Goal: Check status: Check status

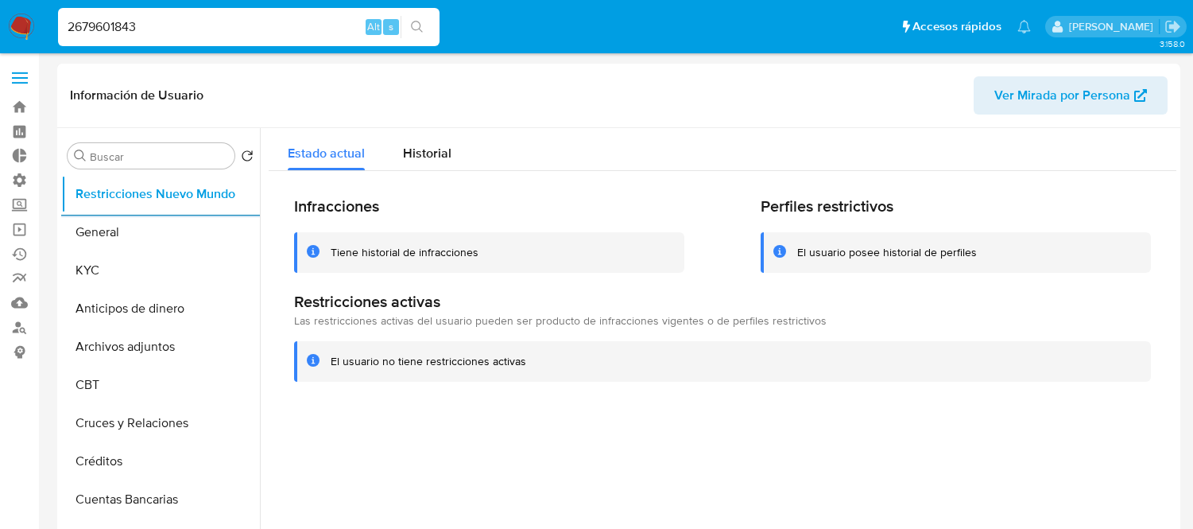
select select "10"
click at [134, 38] on div "2679601843 Alt s" at bounding box center [249, 27] width 382 height 38
click at [133, 38] on div "2679601843 Alt s" at bounding box center [249, 27] width 382 height 38
click at [132, 32] on input "2679601843" at bounding box center [249, 27] width 382 height 21
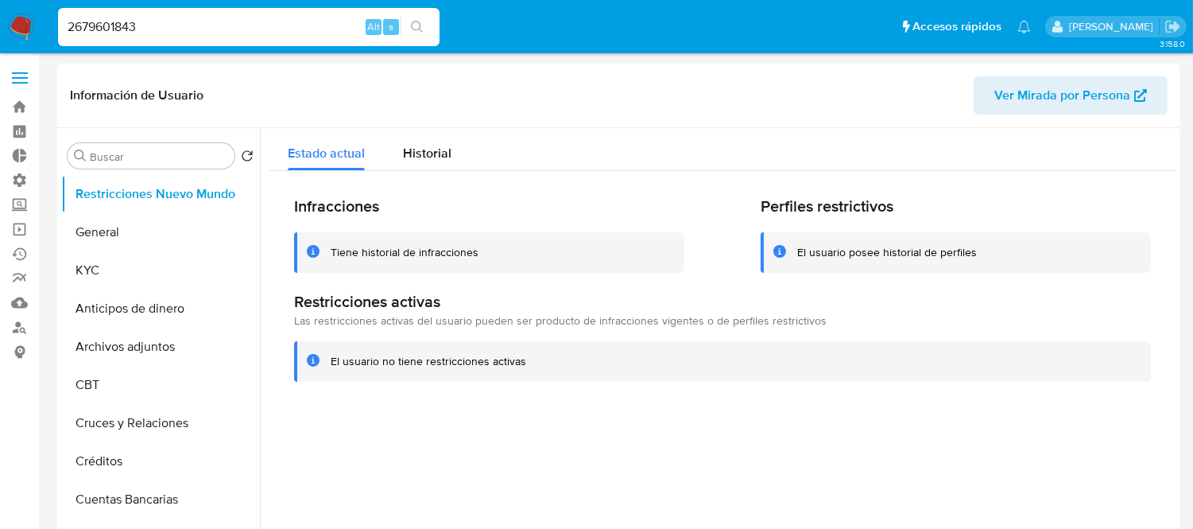
paste input "473332651"
type input "473332651"
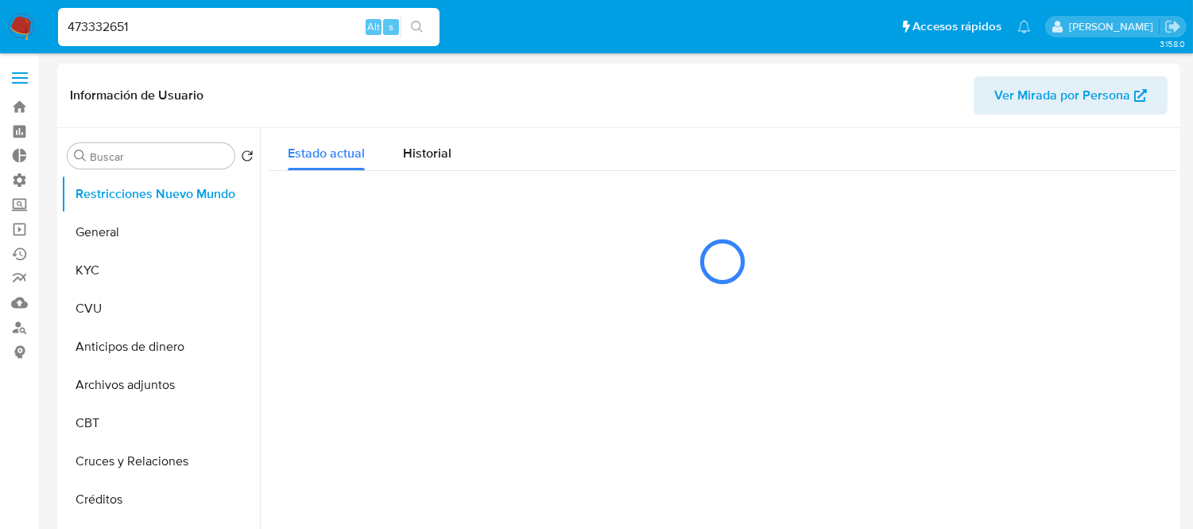
select select "10"
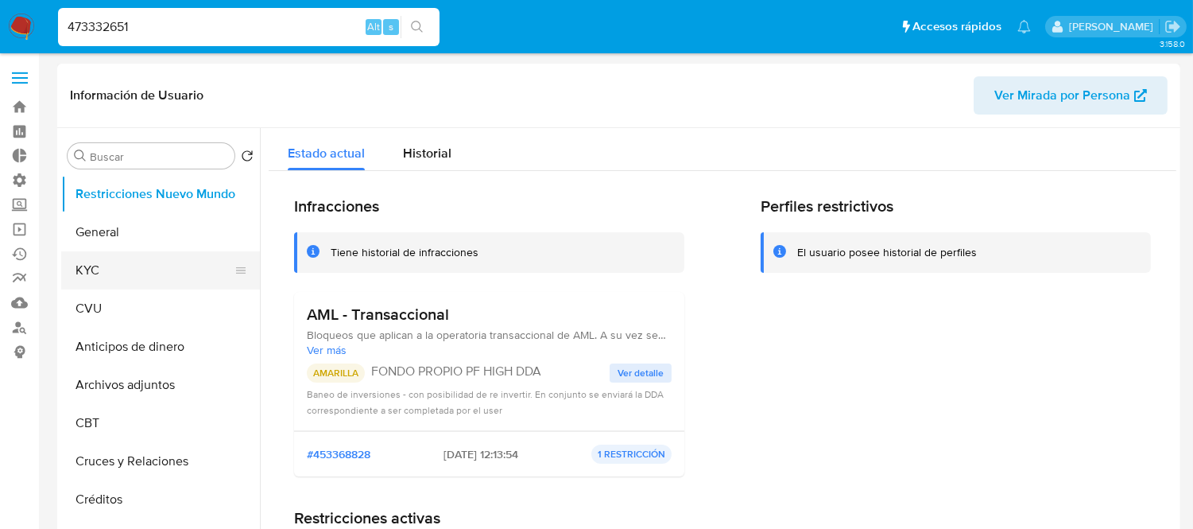
click at [110, 264] on button "KYC" at bounding box center [154, 270] width 186 height 38
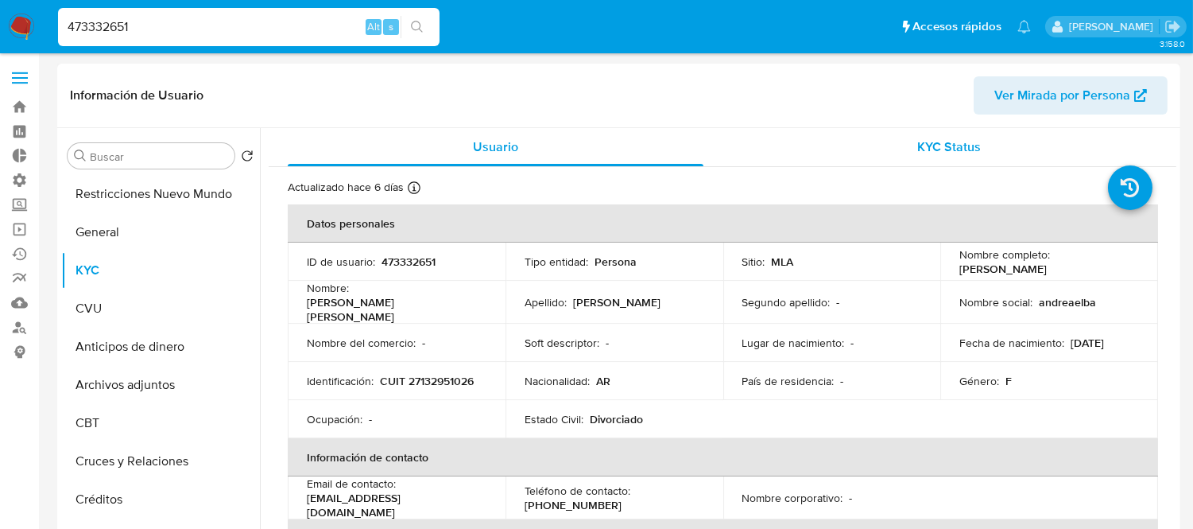
click at [982, 151] on div "KYC Status" at bounding box center [950, 147] width 416 height 38
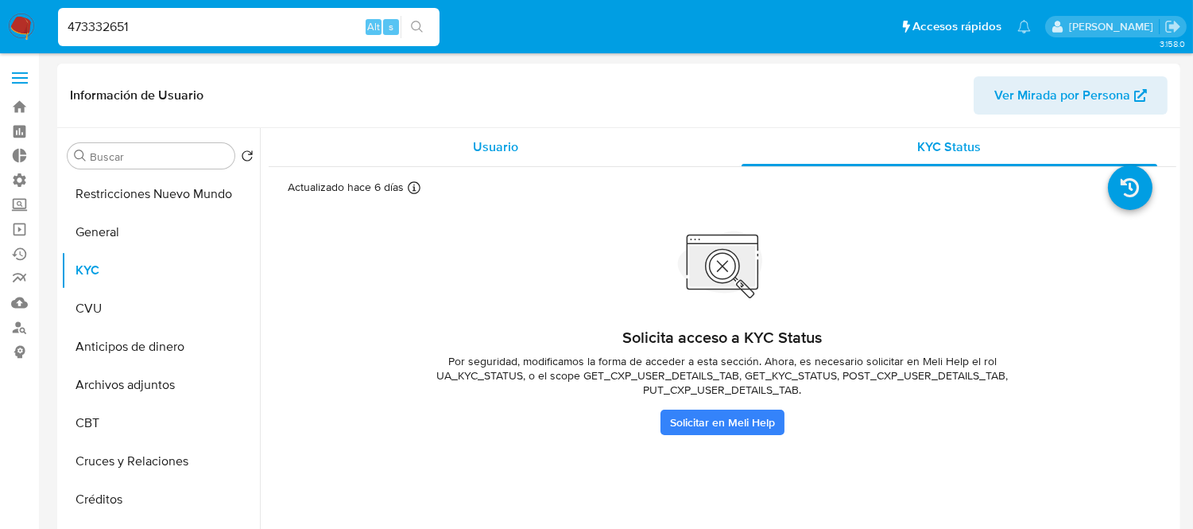
click at [455, 149] on div "Usuario" at bounding box center [496, 147] width 416 height 38
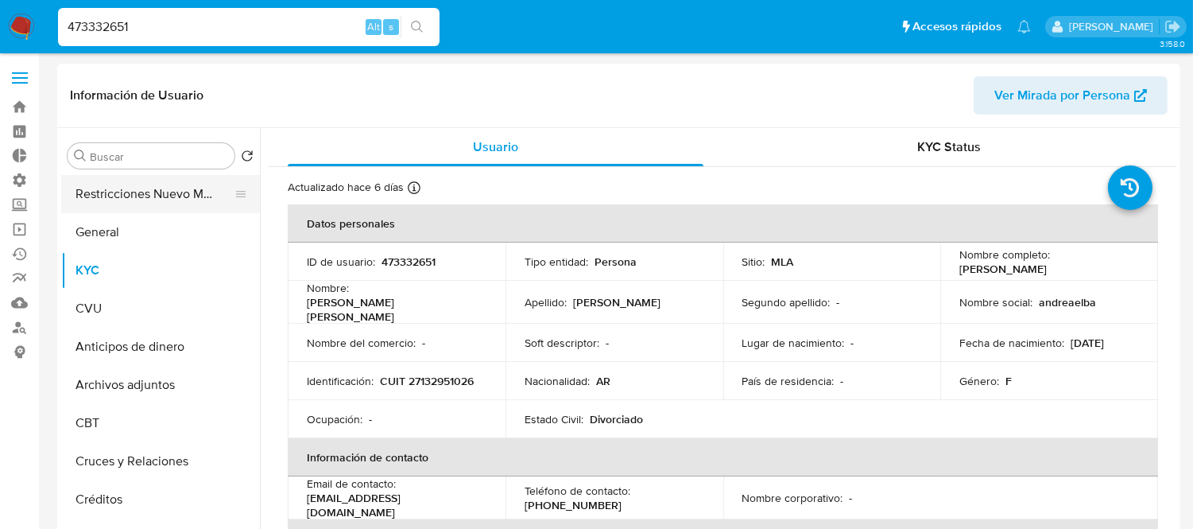
click at [106, 184] on button "Restricciones Nuevo Mundo" at bounding box center [154, 194] width 186 height 38
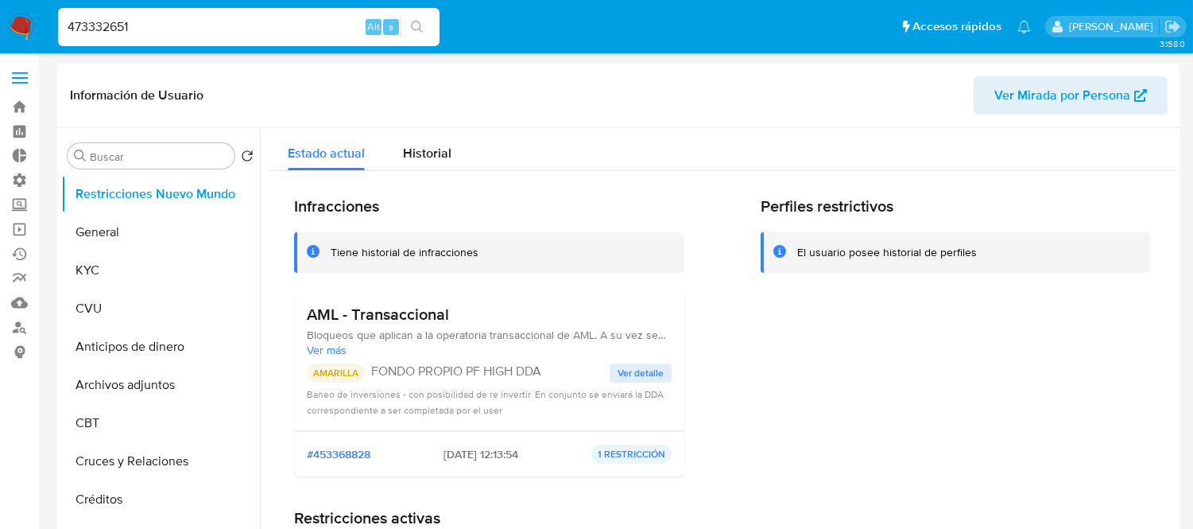
click at [135, 29] on input "473332651" at bounding box center [249, 27] width 382 height 21
paste input "244564779"
type input "244564779"
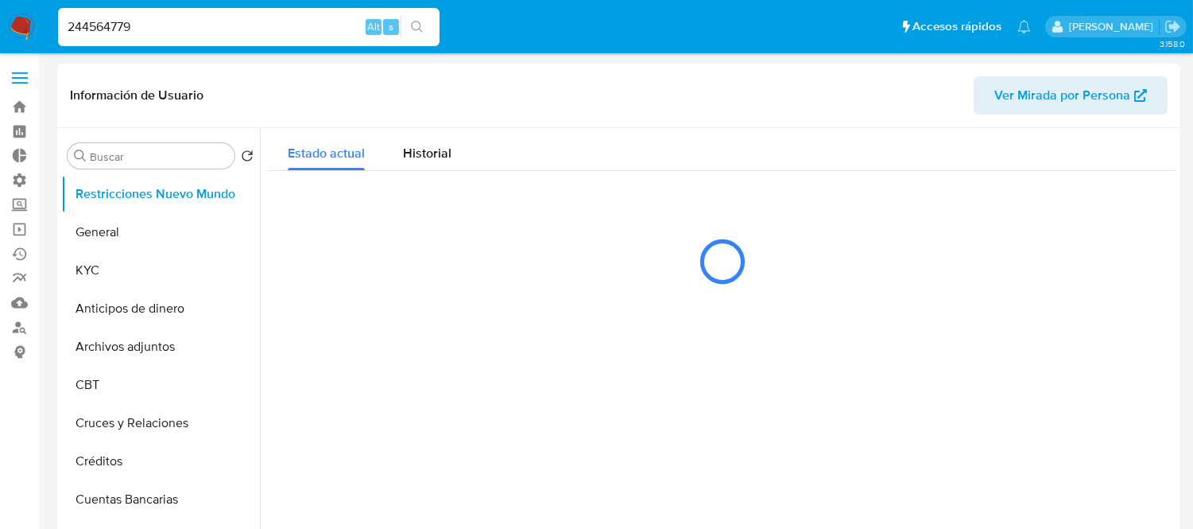
select select "10"
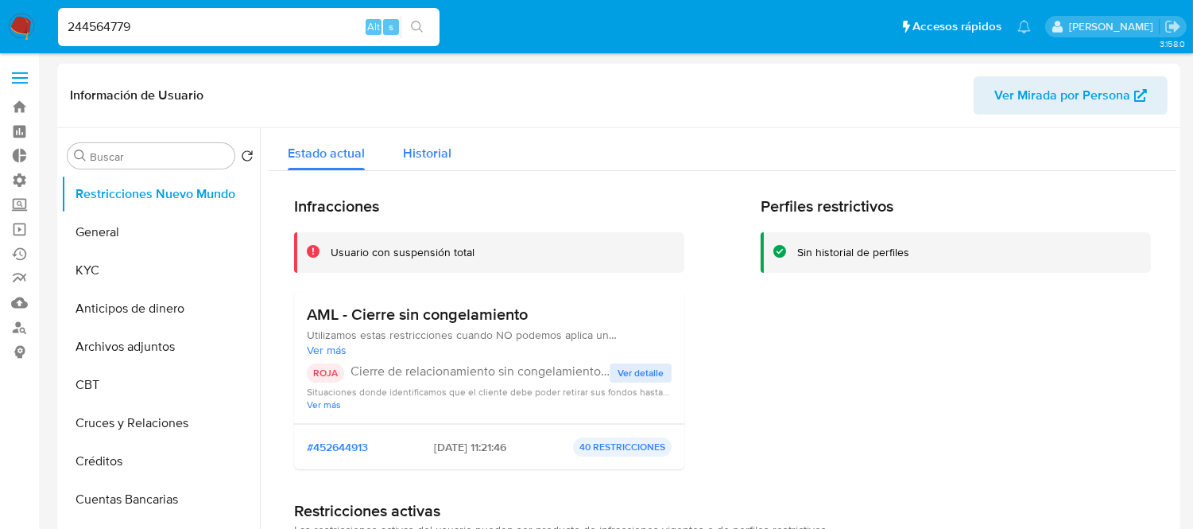
click at [400, 161] on button "Historial" at bounding box center [427, 149] width 87 height 42
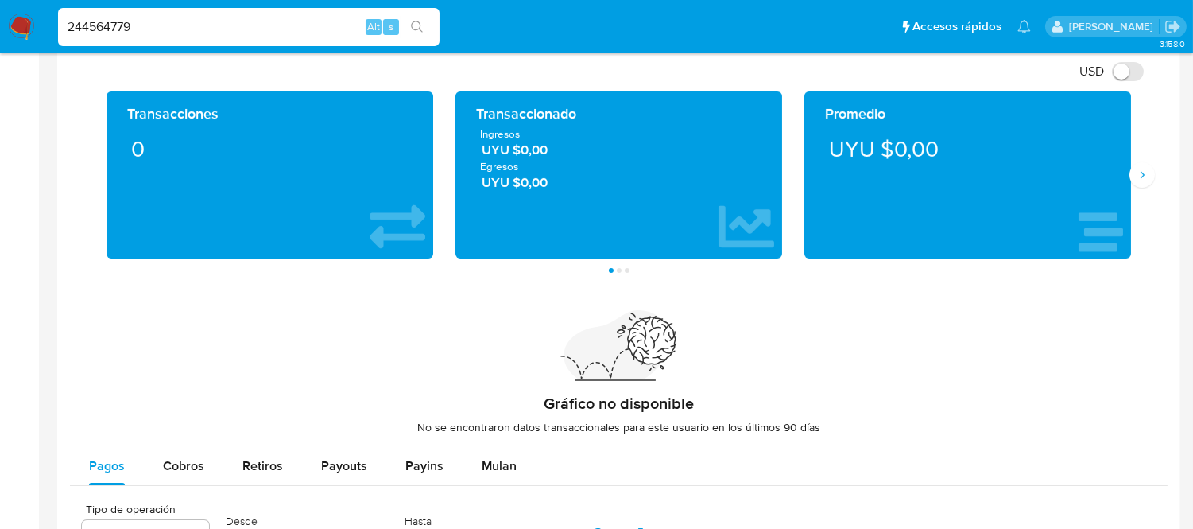
scroll to position [739, 0]
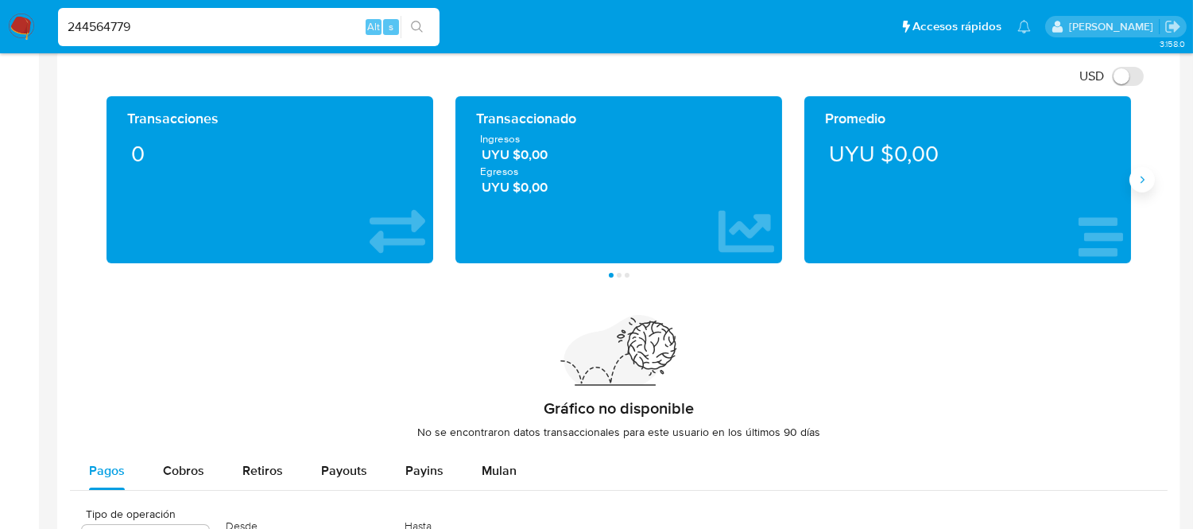
click at [1147, 183] on icon "Siguiente" at bounding box center [1142, 179] width 13 height 13
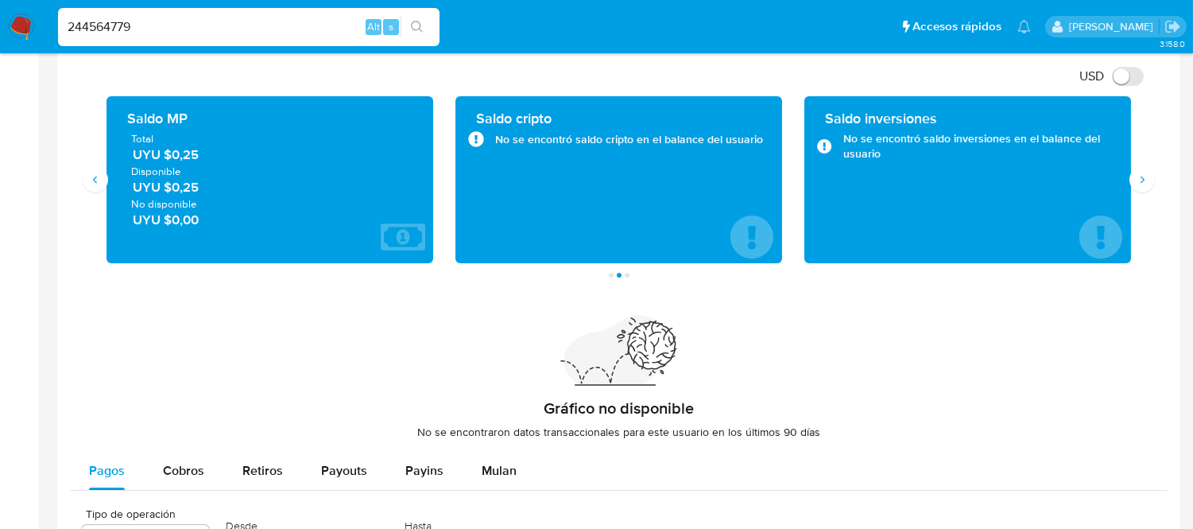
click at [149, 26] on input "244564779" at bounding box center [249, 27] width 382 height 21
paste input "665218423"
type input "2665218423"
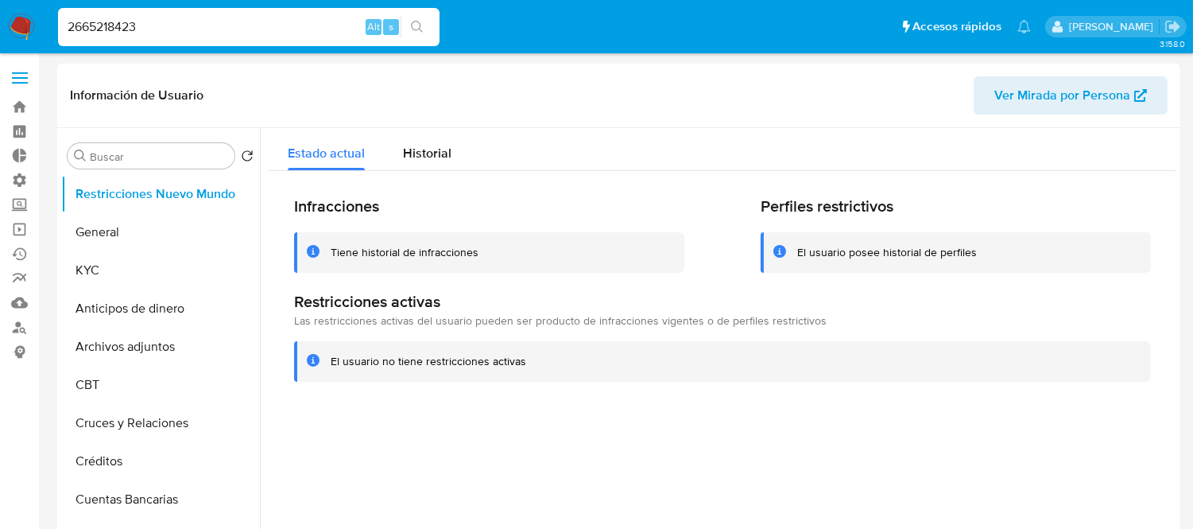
select select "10"
click at [128, 272] on button "KYC" at bounding box center [154, 270] width 186 height 38
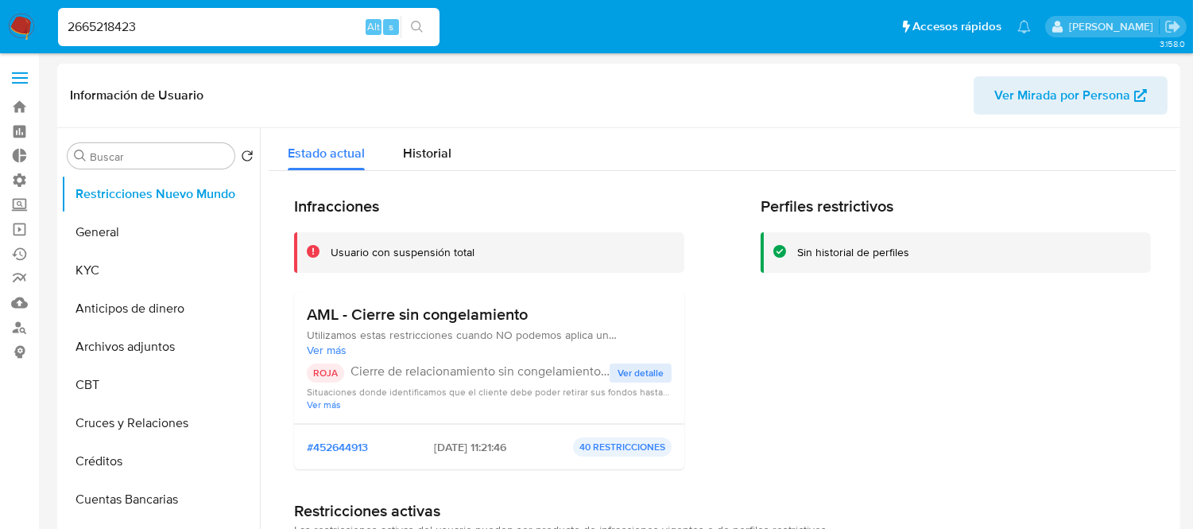
select select "10"
click at [102, 273] on button "KYC" at bounding box center [154, 270] width 186 height 38
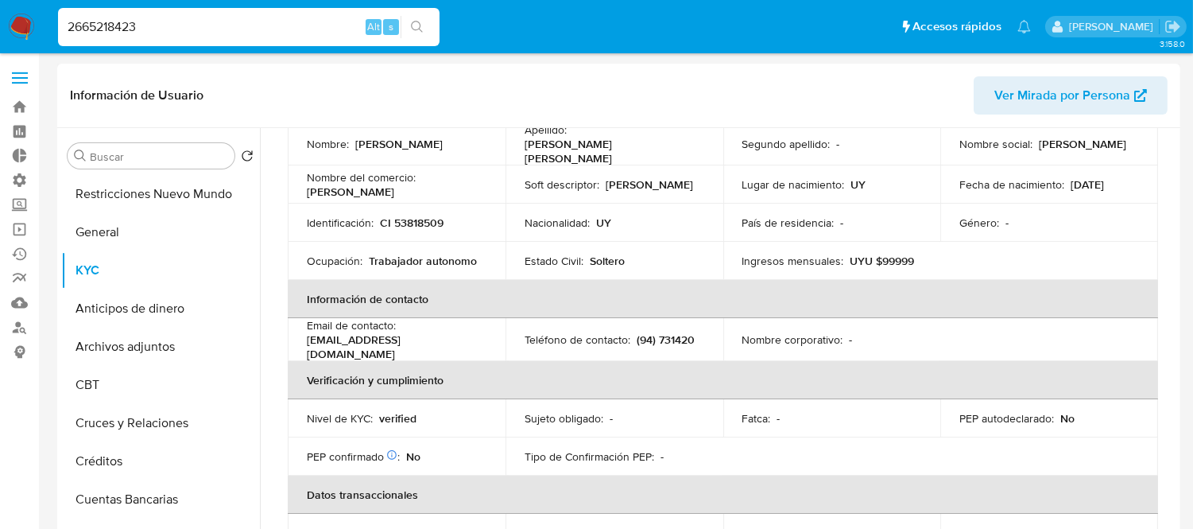
scroll to position [176, 0]
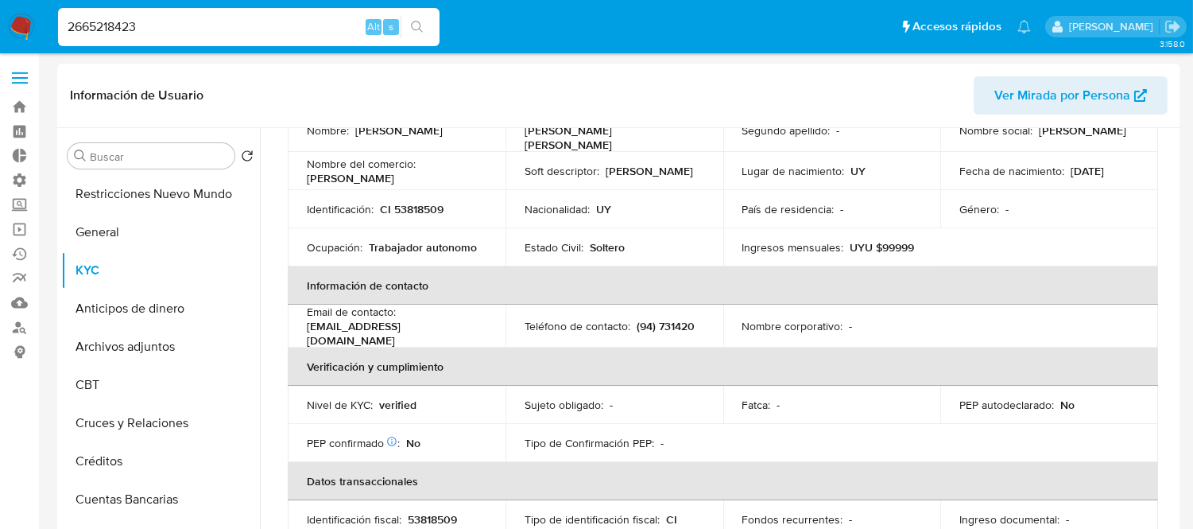
click at [187, 26] on input "2665218423" at bounding box center [249, 27] width 382 height 21
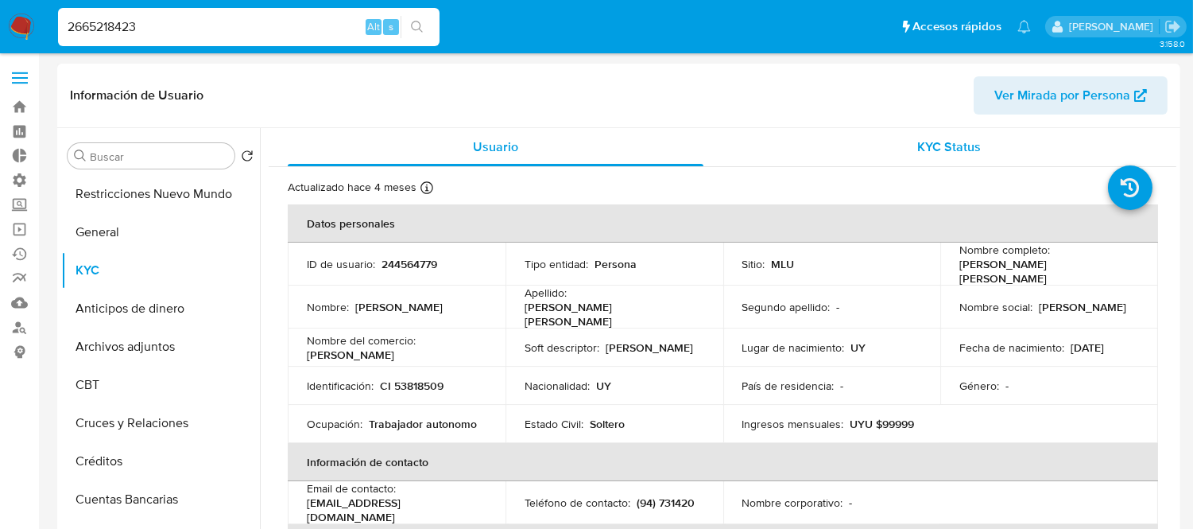
click at [918, 138] on span "KYC Status" at bounding box center [950, 147] width 64 height 18
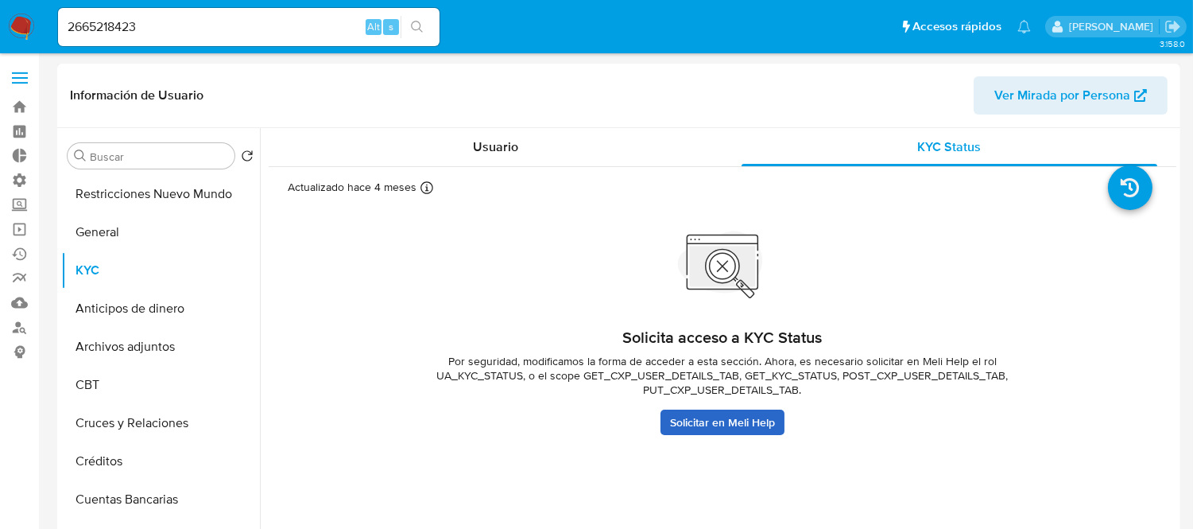
click at [673, 415] on link "Solicitar en Meli Help" at bounding box center [723, 421] width 124 height 25
click at [127, 202] on button "Restricciones Nuevo Mundo" at bounding box center [154, 194] width 186 height 38
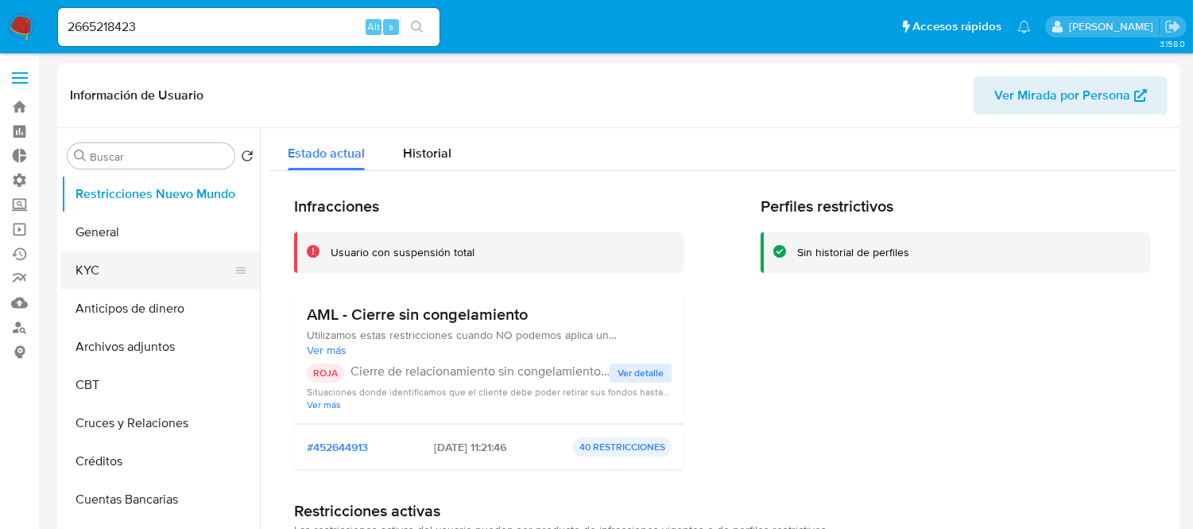
click at [208, 272] on button "KYC" at bounding box center [154, 270] width 186 height 38
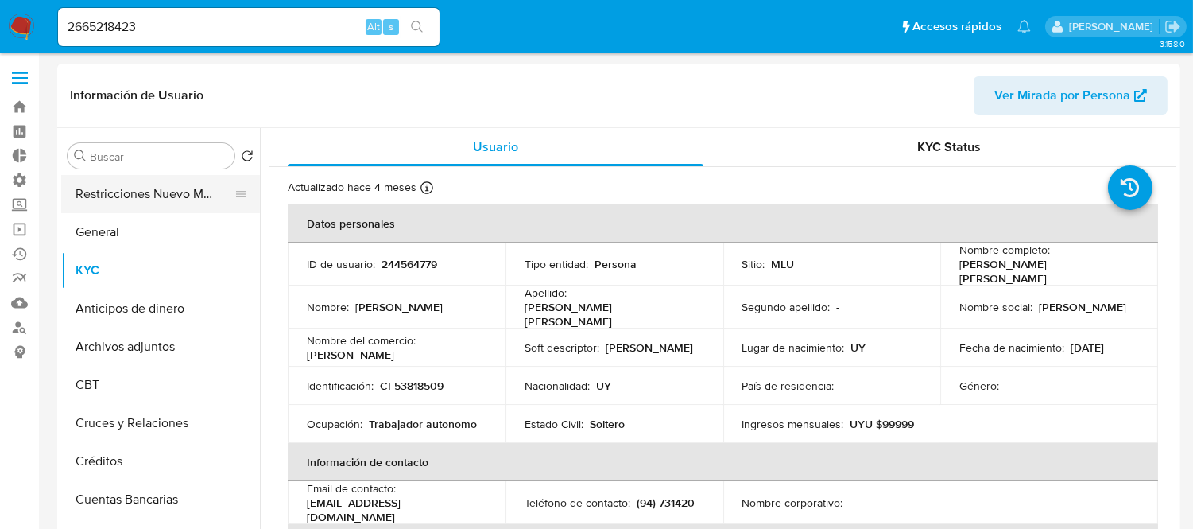
click at [145, 203] on button "Restricciones Nuevo Mundo" at bounding box center [154, 194] width 186 height 38
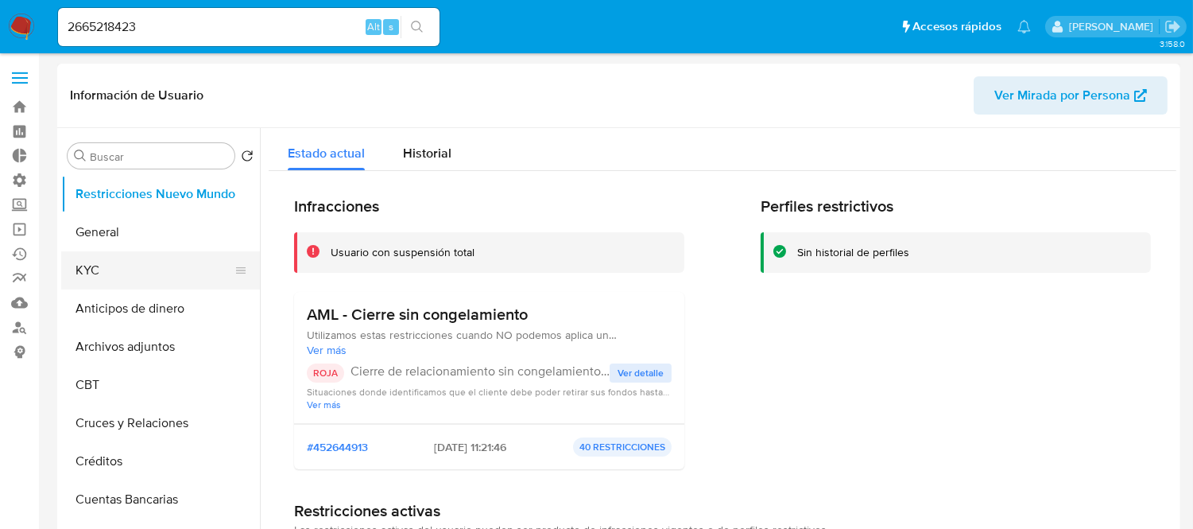
click at [107, 264] on button "KYC" at bounding box center [154, 270] width 186 height 38
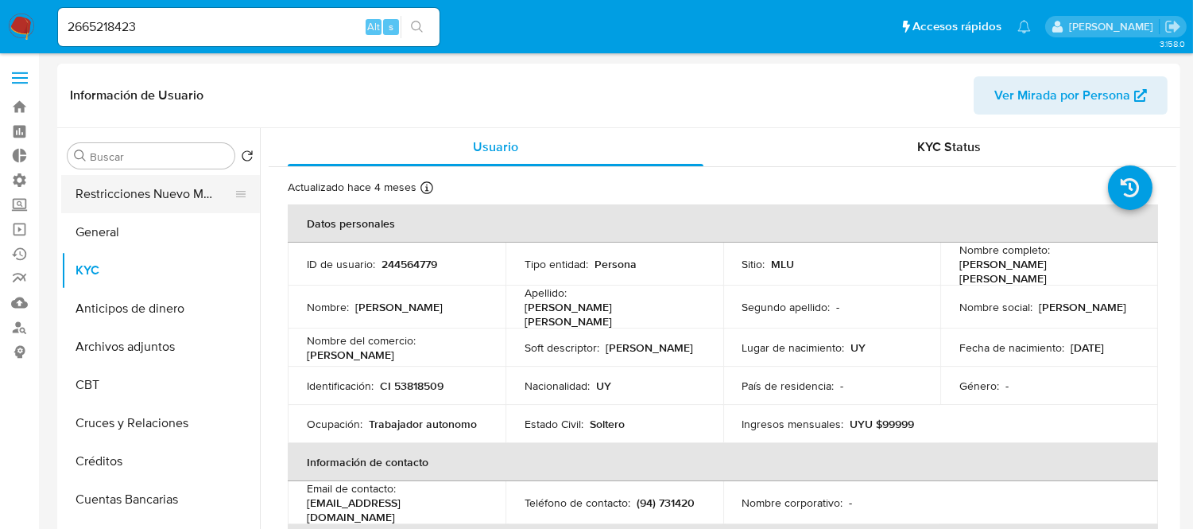
click at [95, 192] on button "Restricciones Nuevo Mundo" at bounding box center [154, 194] width 186 height 38
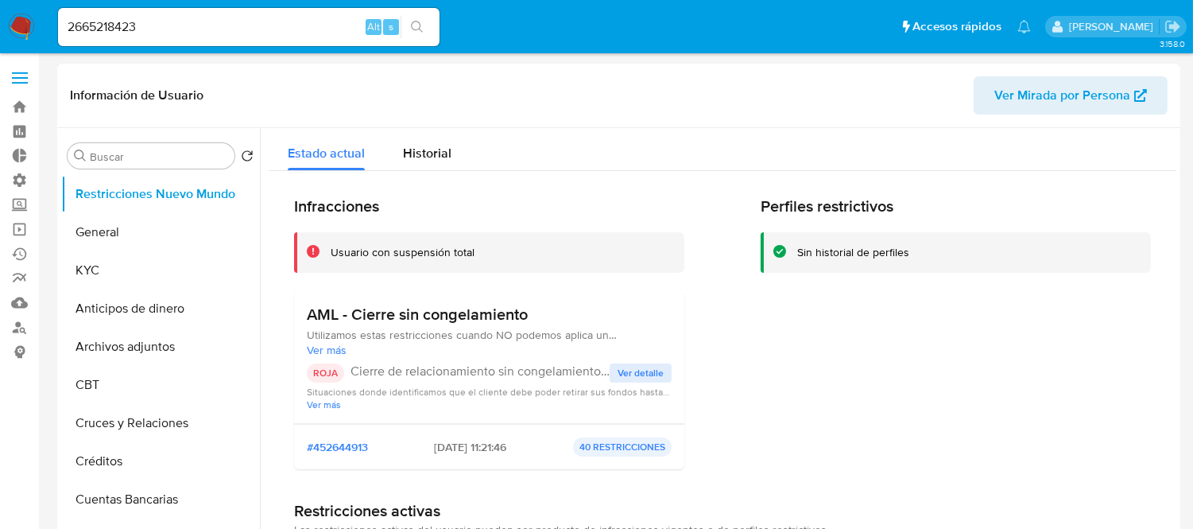
click at [615, 374] on button "Ver detalle" at bounding box center [641, 372] width 62 height 19
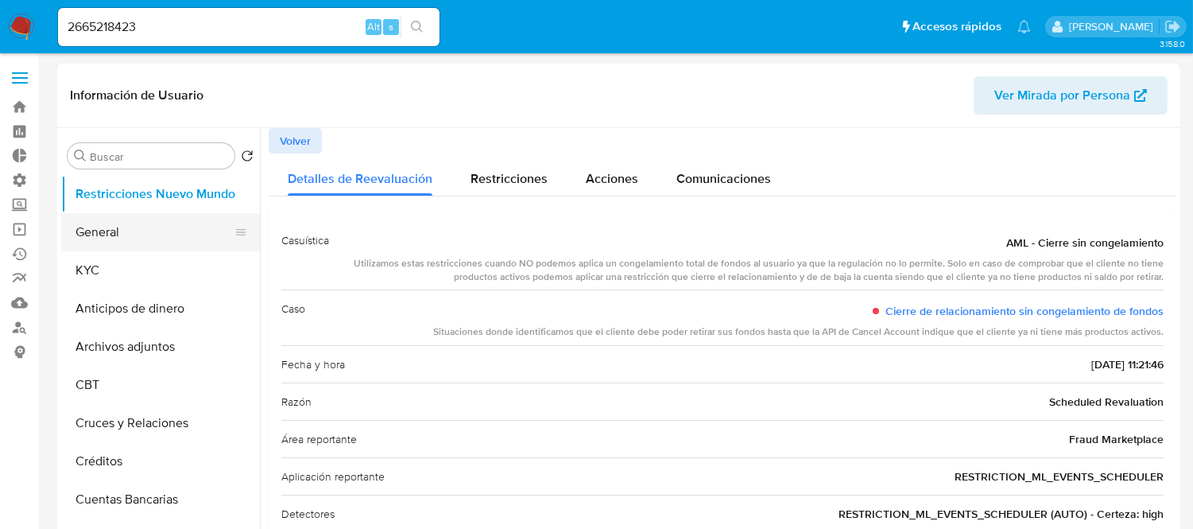
click at [130, 228] on button "General" at bounding box center [154, 232] width 186 height 38
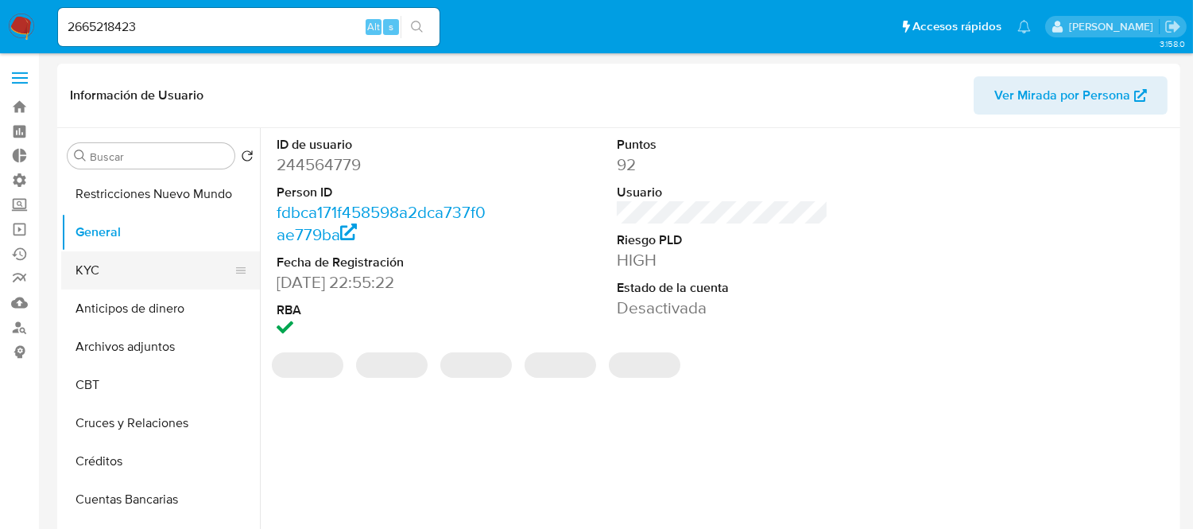
click at [101, 279] on button "KYC" at bounding box center [154, 270] width 186 height 38
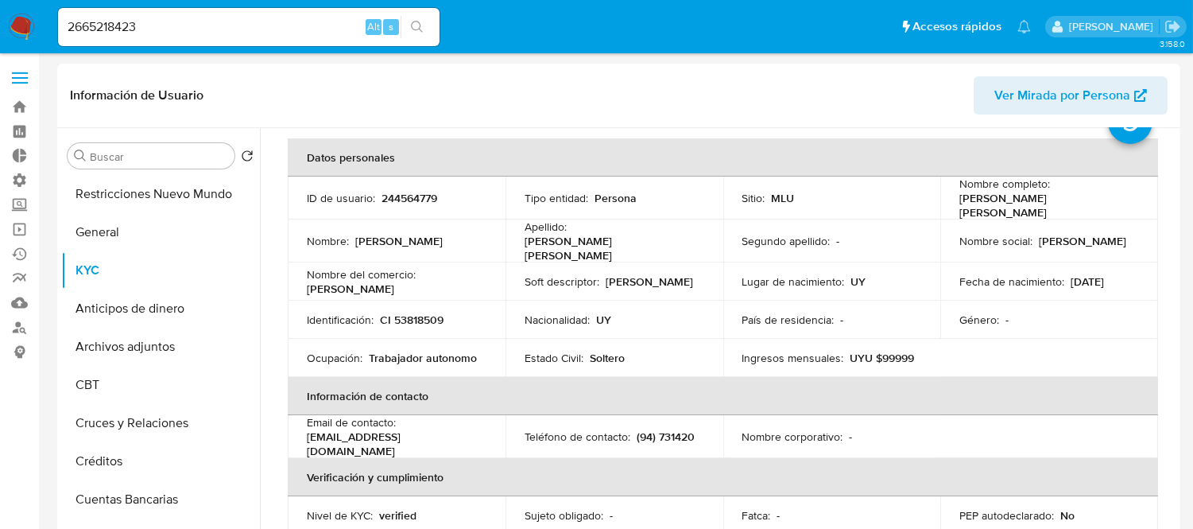
scroll to position [176, 0]
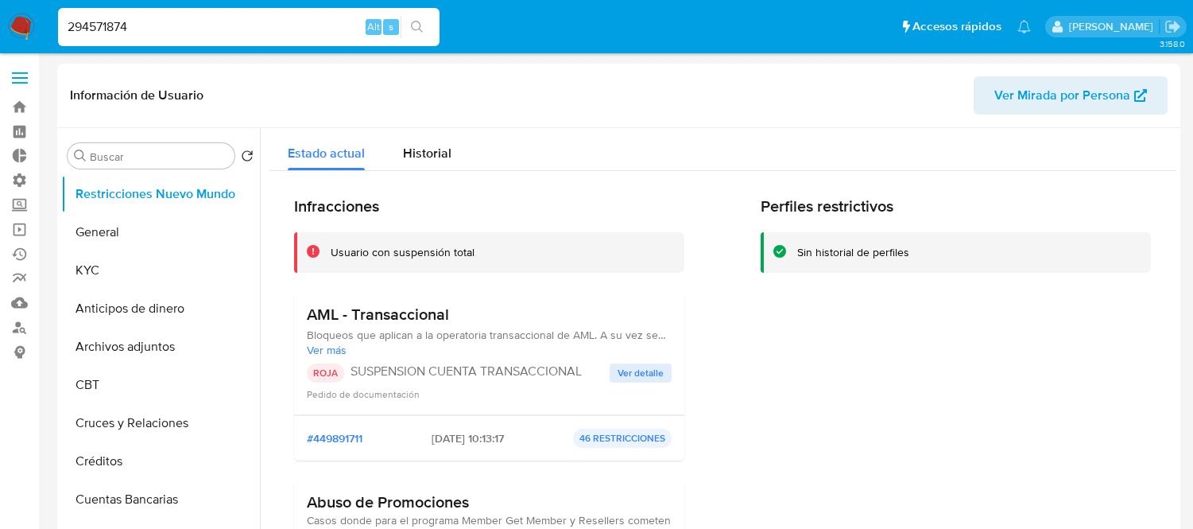
select select "10"
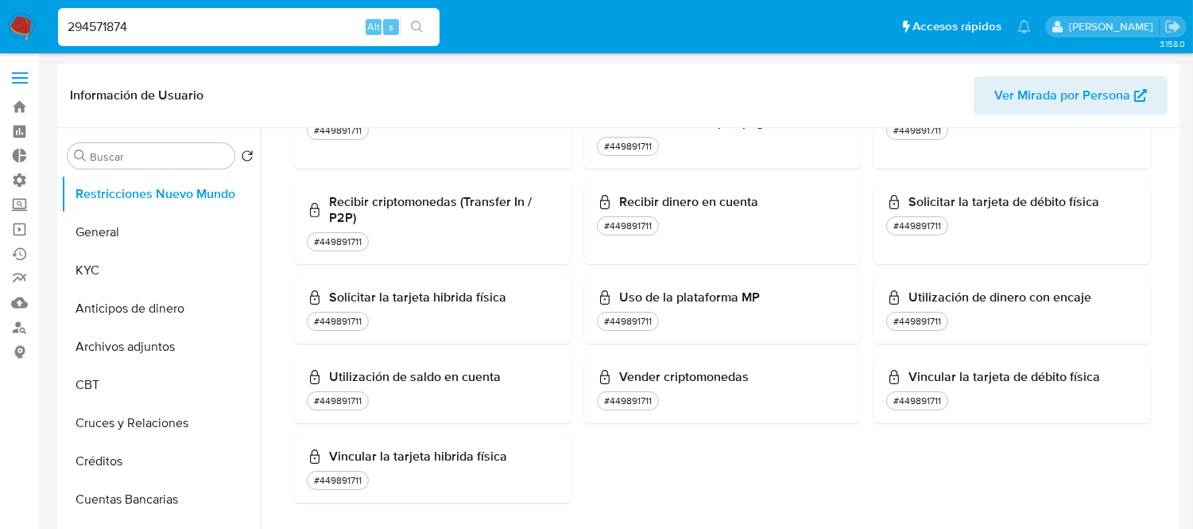
click at [153, 28] on input "294571874" at bounding box center [249, 27] width 382 height 21
paste input "665218423"
type input "2665218423"
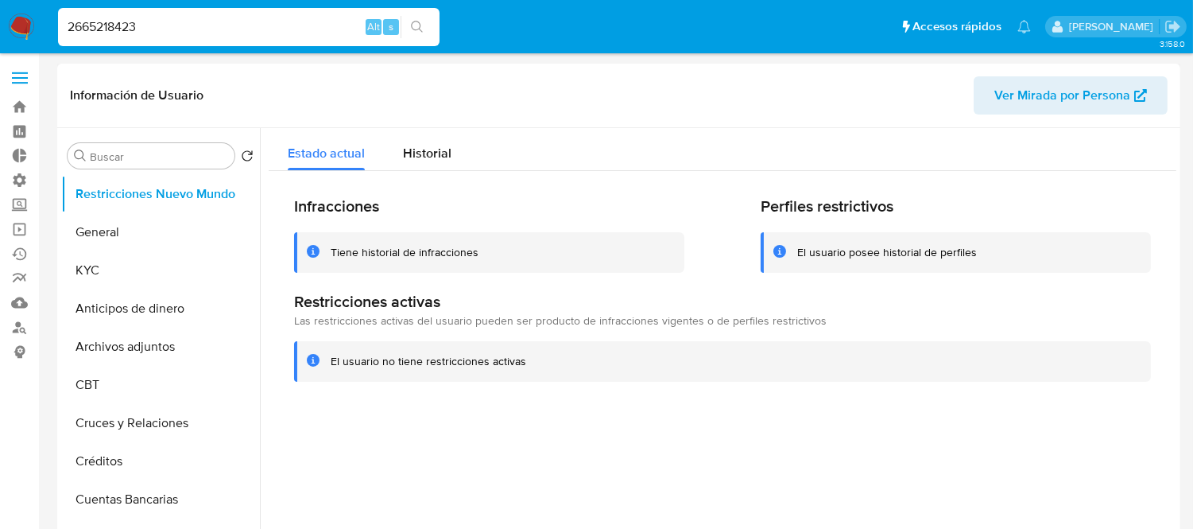
select select "10"
click at [105, 262] on button "KYC" at bounding box center [154, 270] width 186 height 38
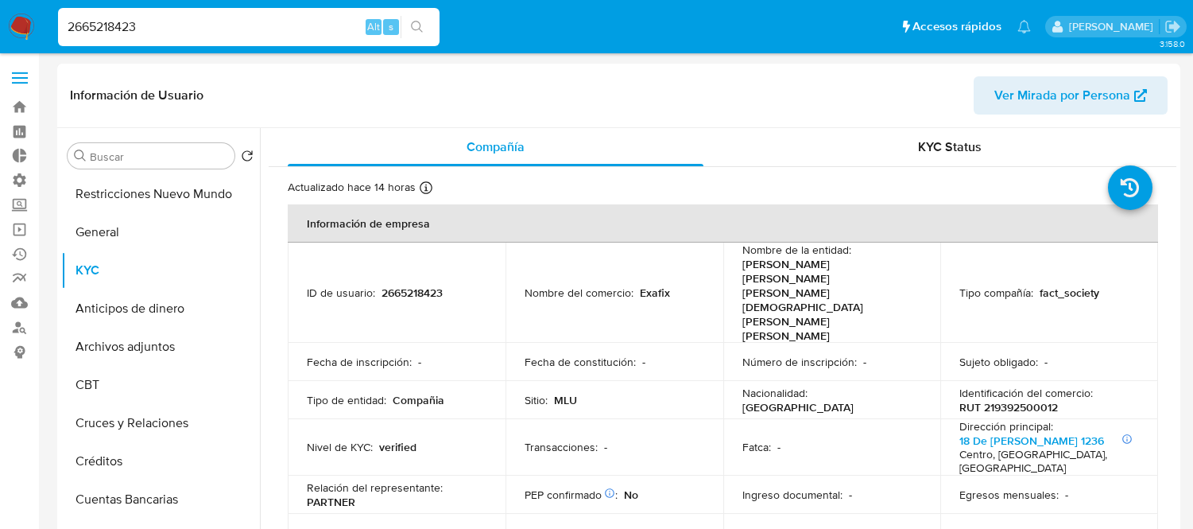
select select "10"
drag, startPoint x: 56, startPoint y: 38, endPoint x: 30, endPoint y: 35, distance: 26.4
click at [30, 35] on nav "Pausado Ver notificaciones 2665218423 Alt s Accesos rápidos Presiona las siguie…" at bounding box center [596, 26] width 1193 height 53
click at [100, 32] on input "2665218423" at bounding box center [249, 27] width 382 height 21
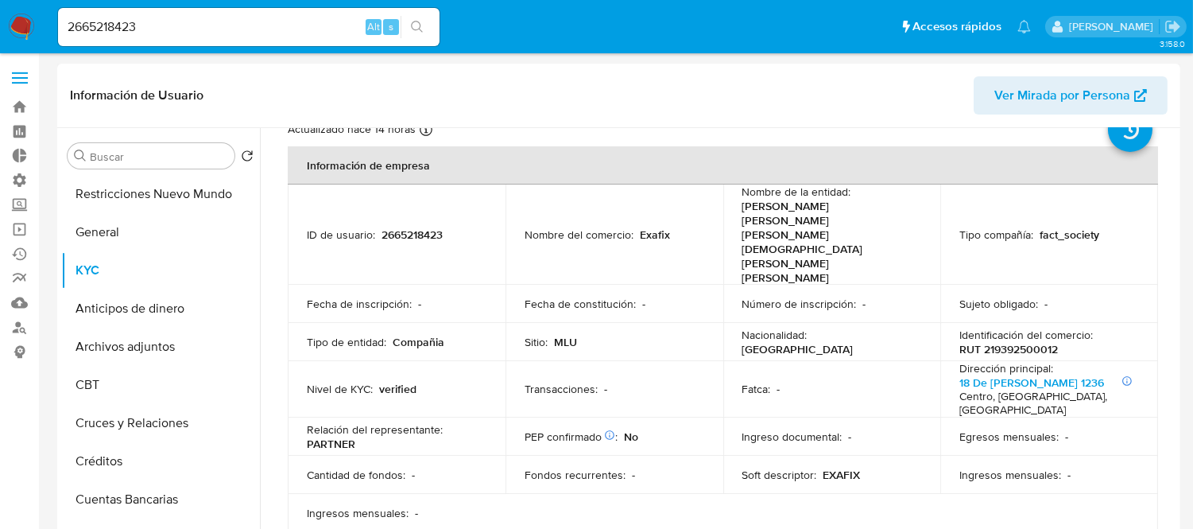
scroll to position [88, 0]
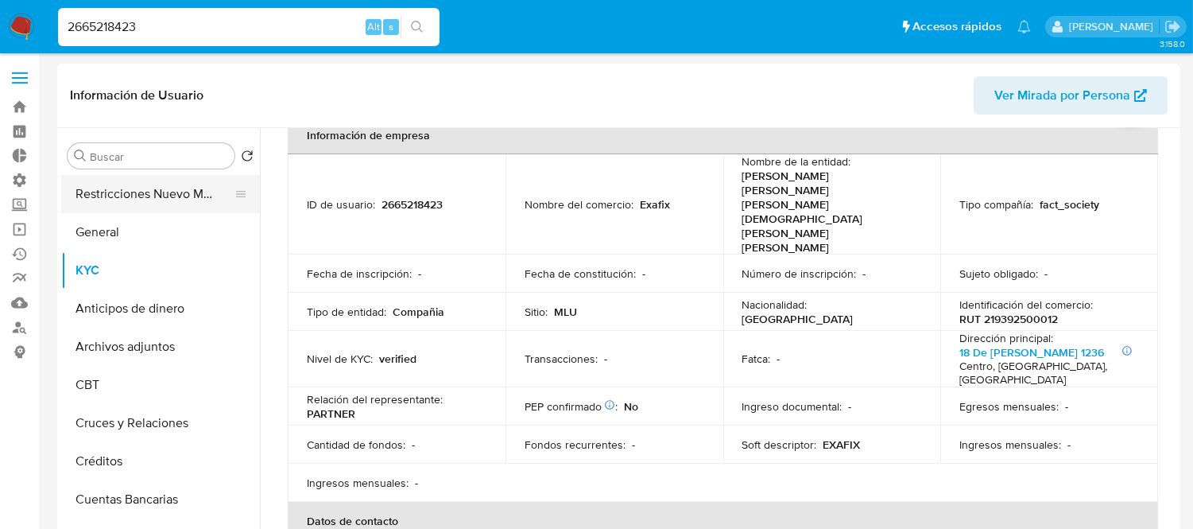
click at [184, 196] on button "Restricciones Nuevo Mundo" at bounding box center [154, 194] width 186 height 38
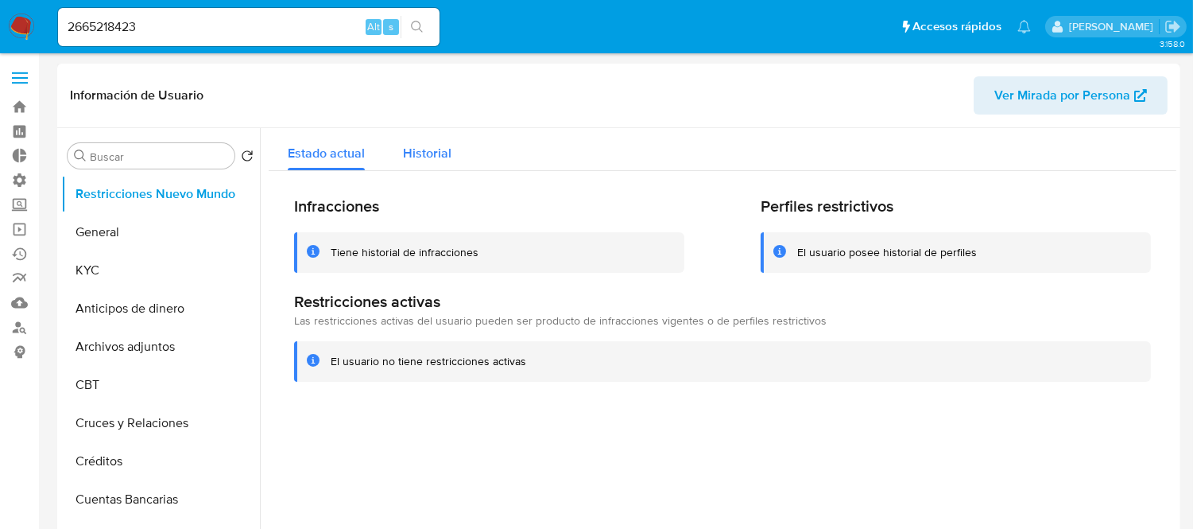
click at [463, 146] on button "Historial" at bounding box center [427, 149] width 87 height 42
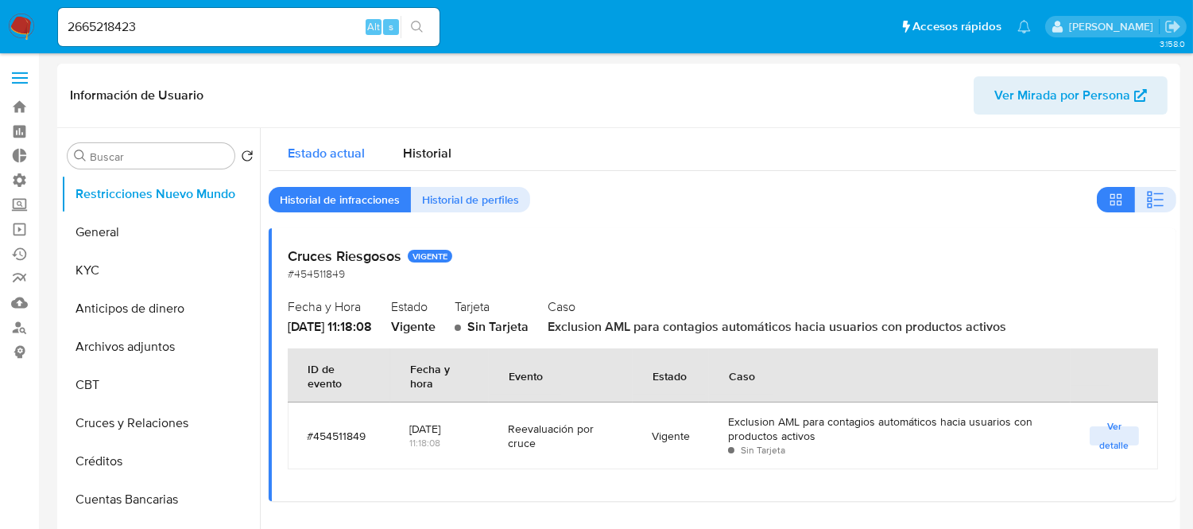
click at [346, 153] on span "Estado actual" at bounding box center [326, 153] width 77 height 18
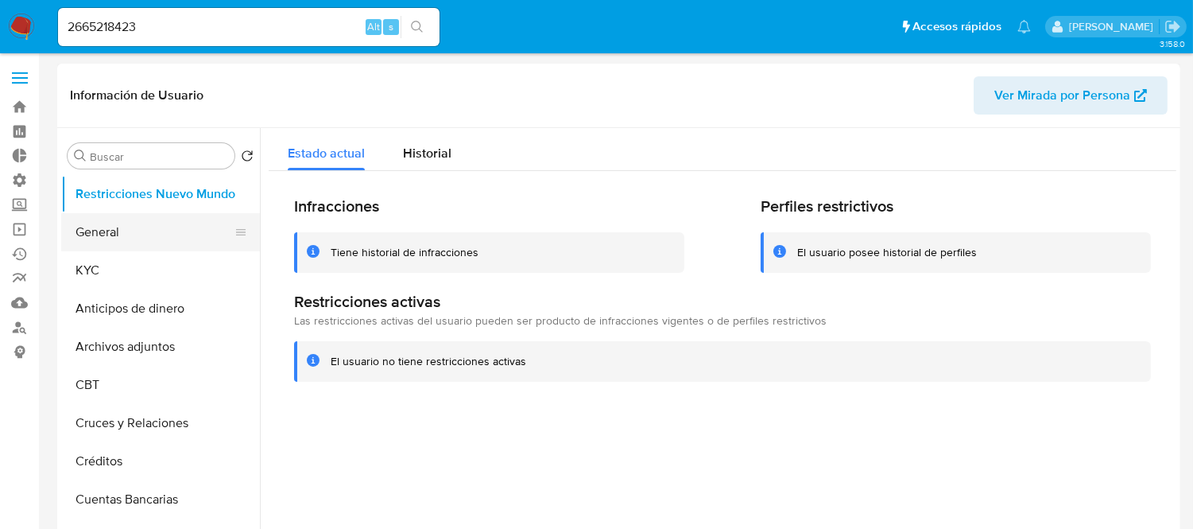
click at [121, 236] on button "General" at bounding box center [154, 232] width 186 height 38
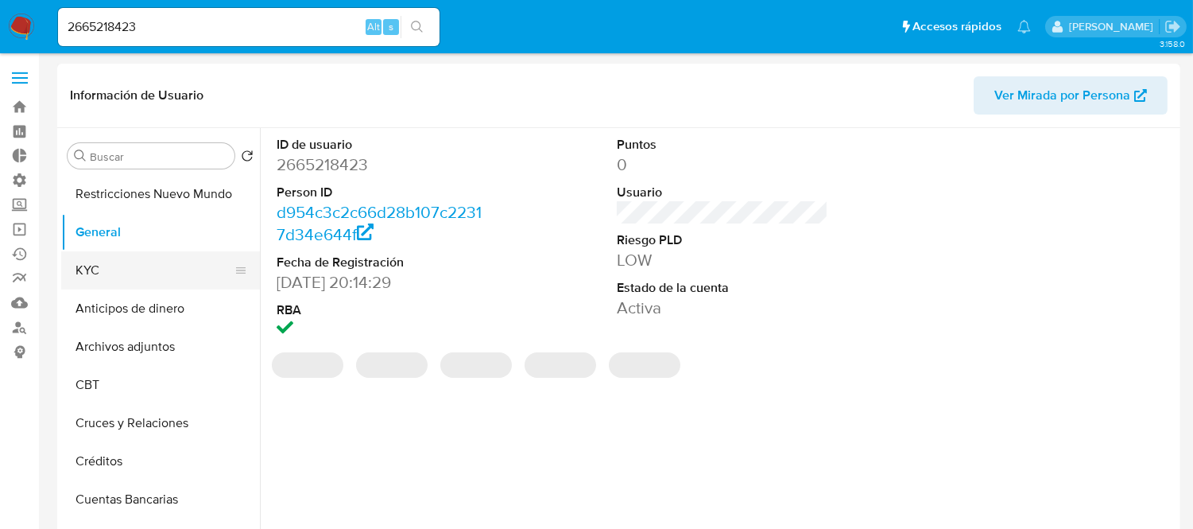
click at [123, 267] on button "KYC" at bounding box center [154, 270] width 186 height 38
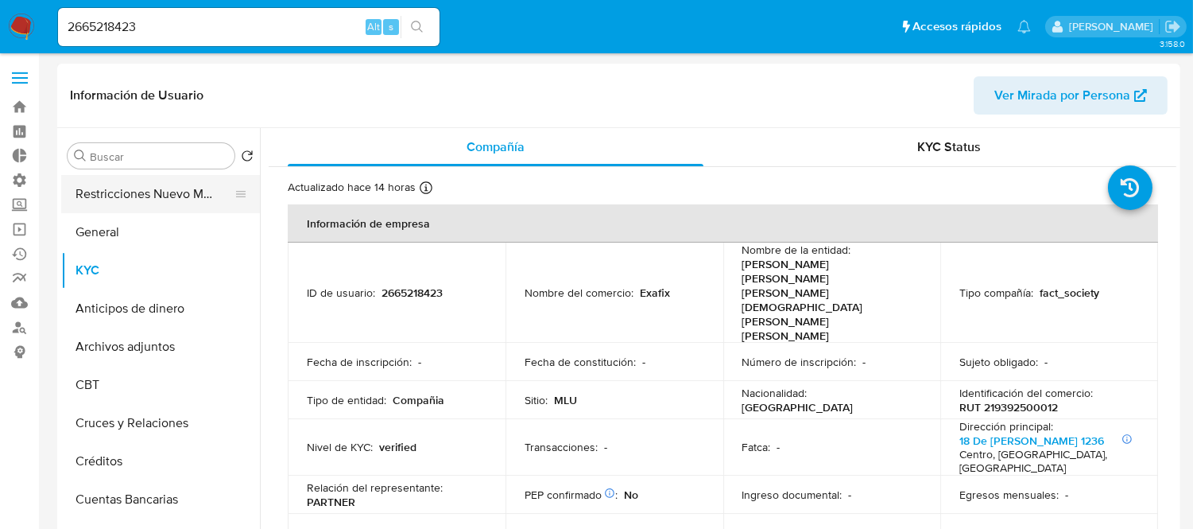
click at [155, 185] on button "Restricciones Nuevo Mundo" at bounding box center [154, 194] width 186 height 38
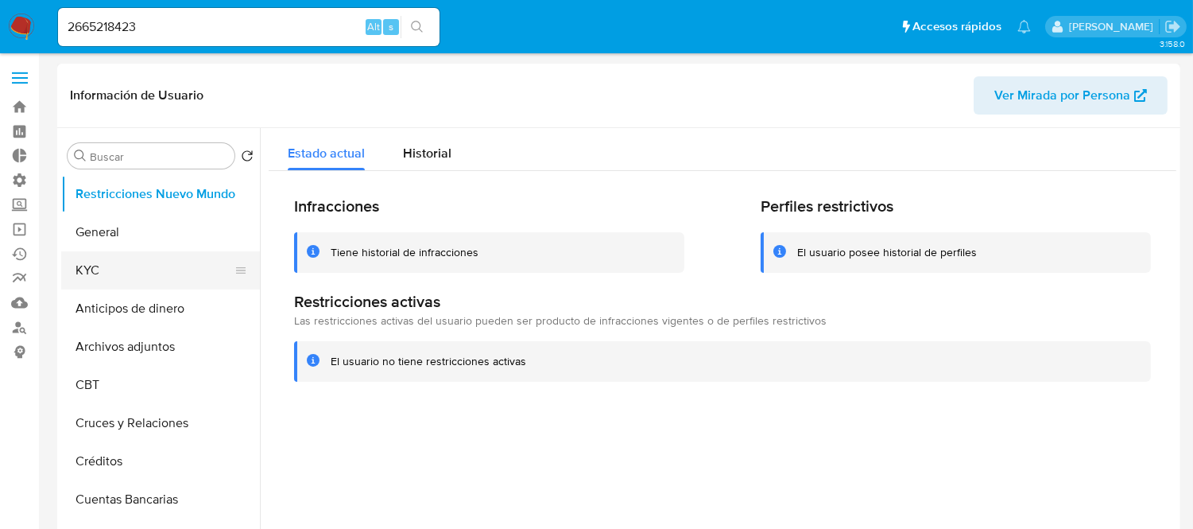
click at [99, 263] on button "KYC" at bounding box center [154, 270] width 186 height 38
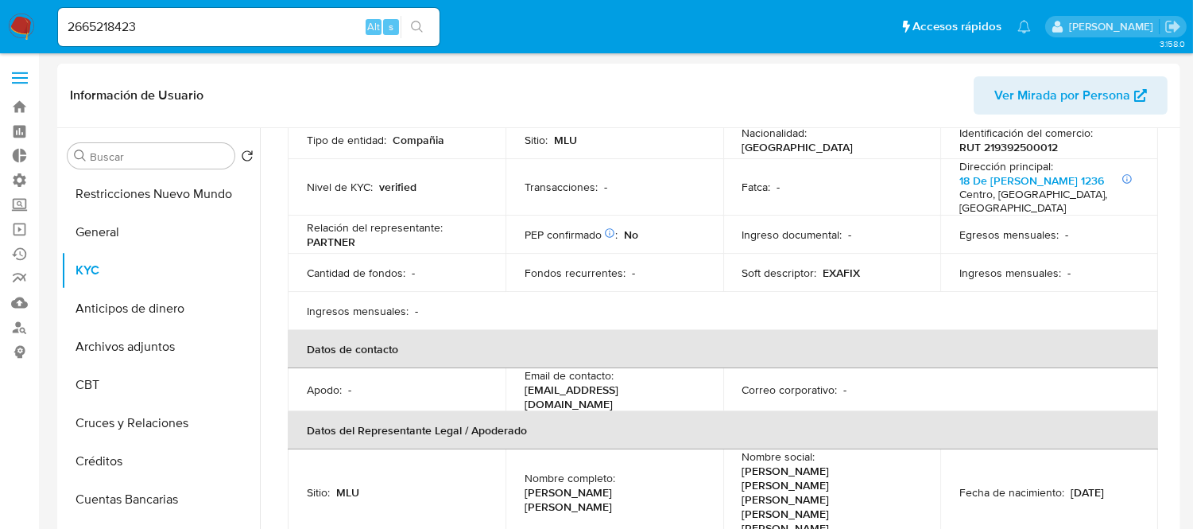
scroll to position [353, 0]
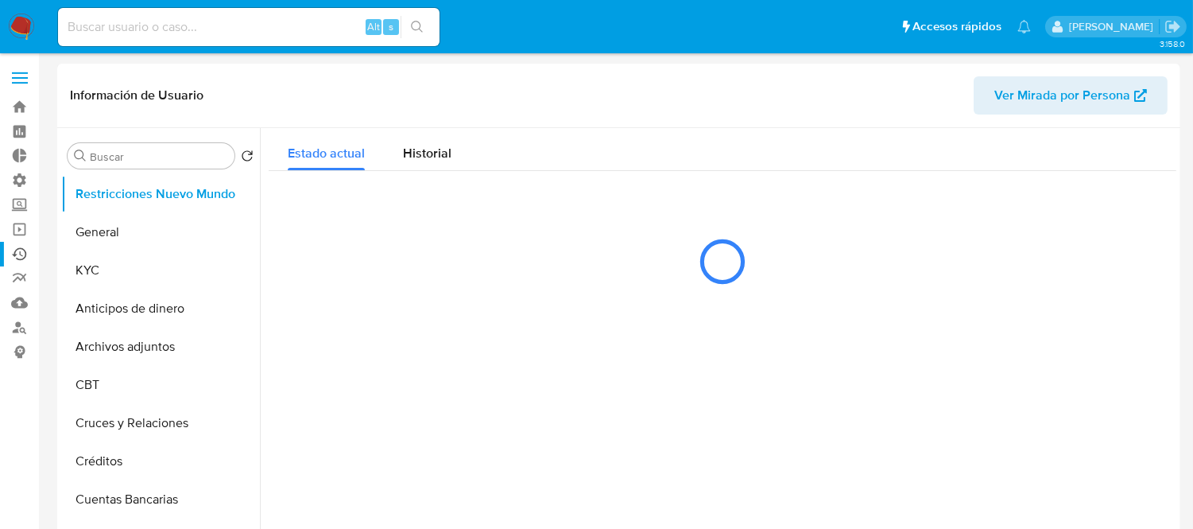
select select "10"
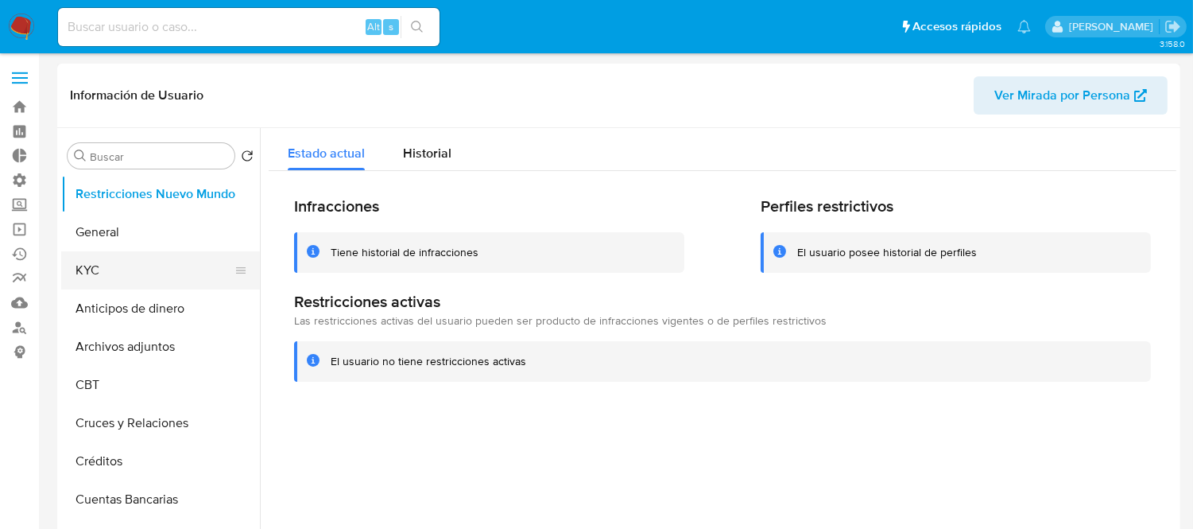
click at [88, 271] on button "KYC" at bounding box center [154, 270] width 186 height 38
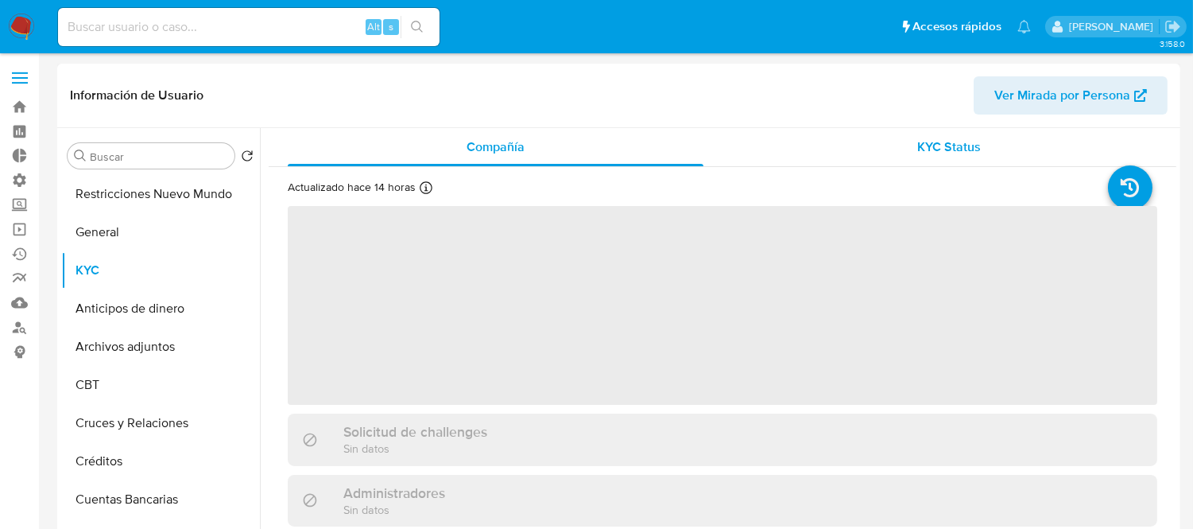
click at [863, 139] on div "KYC Status" at bounding box center [950, 147] width 416 height 38
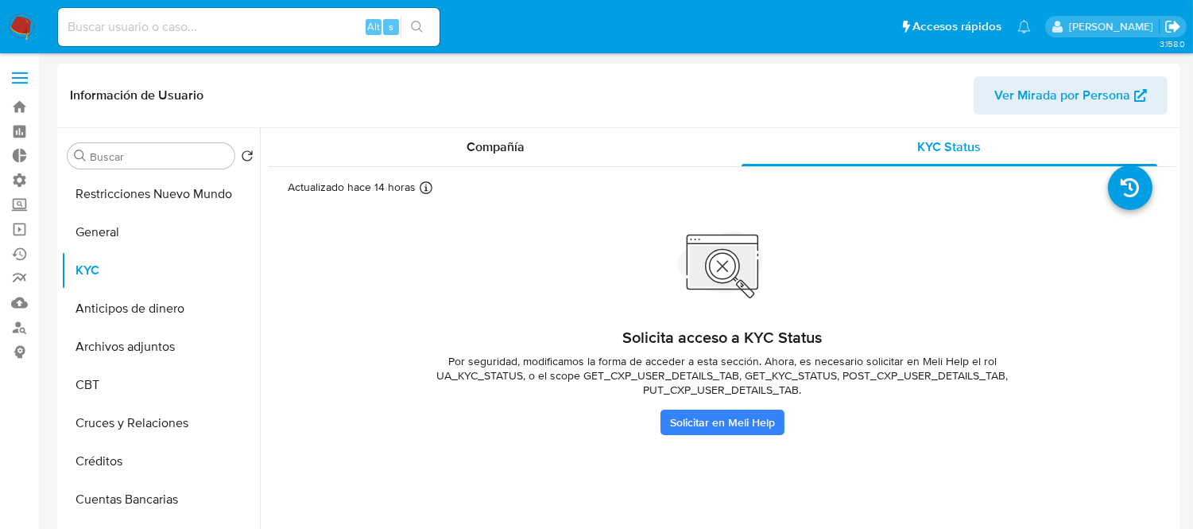
click at [1175, 25] on icon "Salir" at bounding box center [1173, 27] width 14 height 12
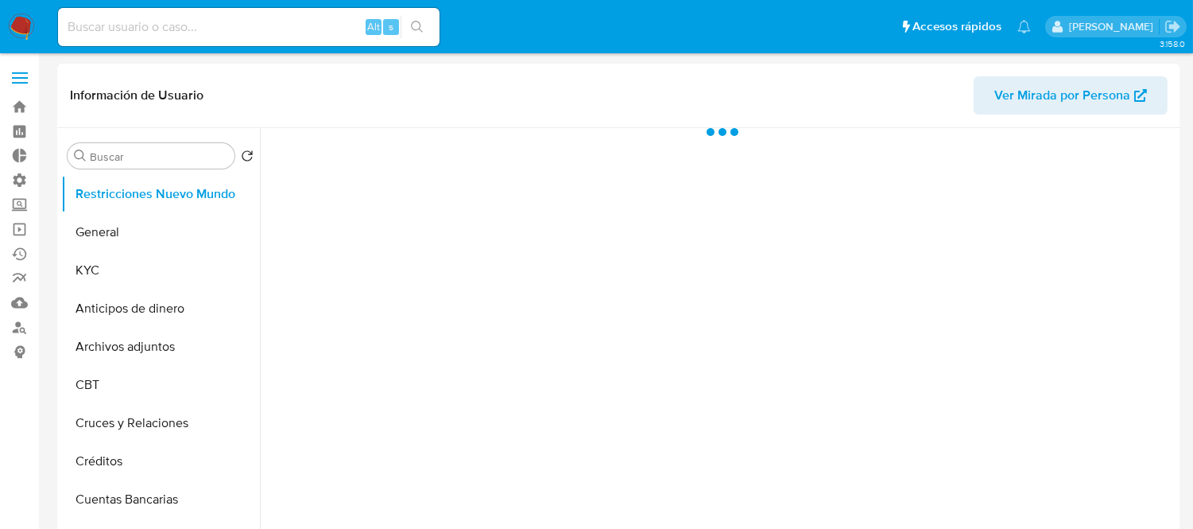
select select "10"
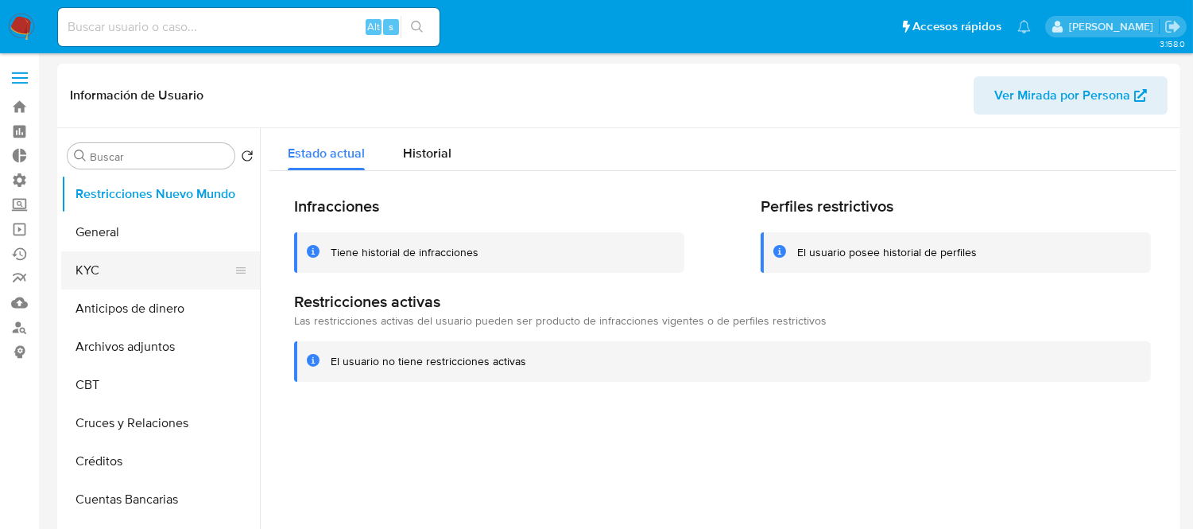
click at [99, 267] on button "KYC" at bounding box center [154, 270] width 186 height 38
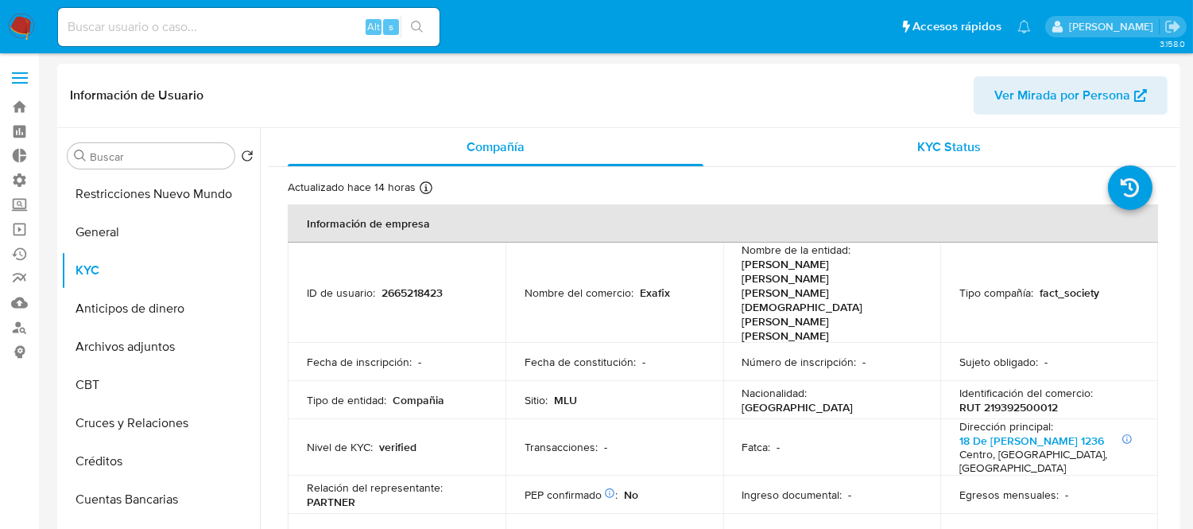
click at [962, 152] on span "KYC Status" at bounding box center [950, 147] width 64 height 18
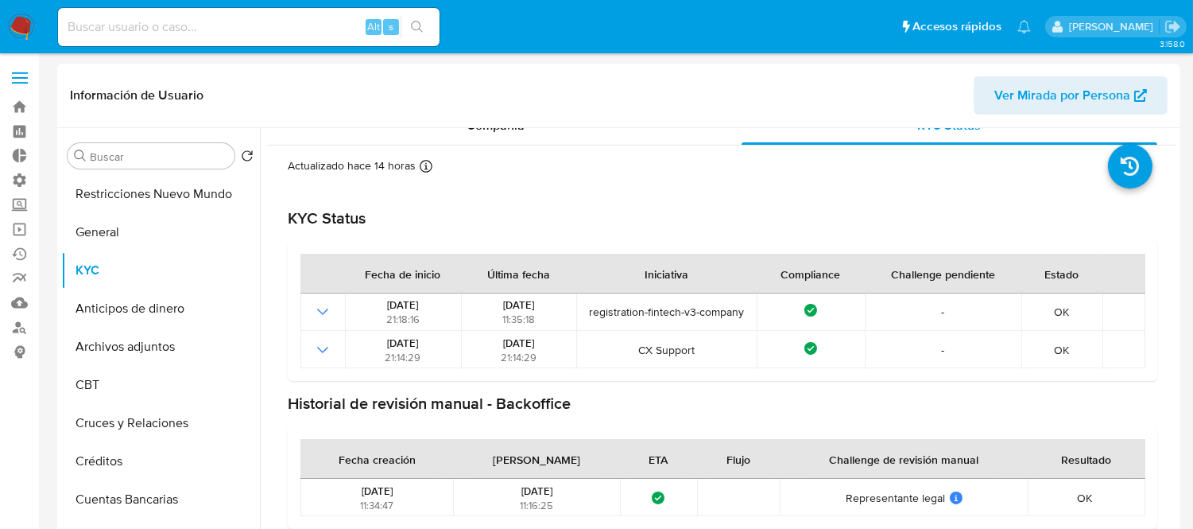
scroll to position [27, 0]
